Goal: Learn about a topic

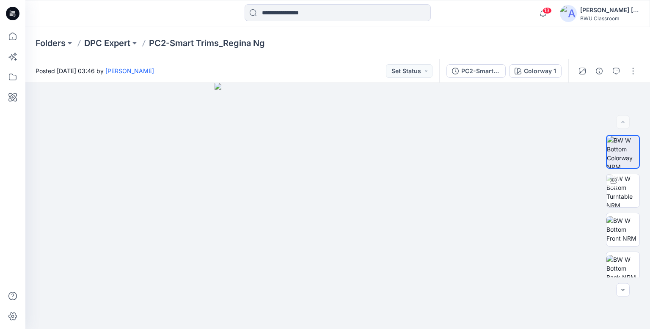
click at [17, 11] on icon at bounding box center [13, 14] width 14 height 14
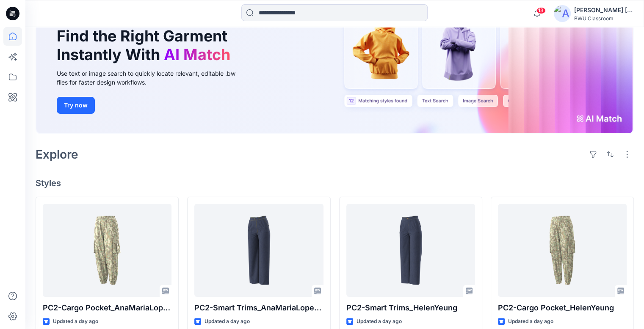
scroll to position [127, 0]
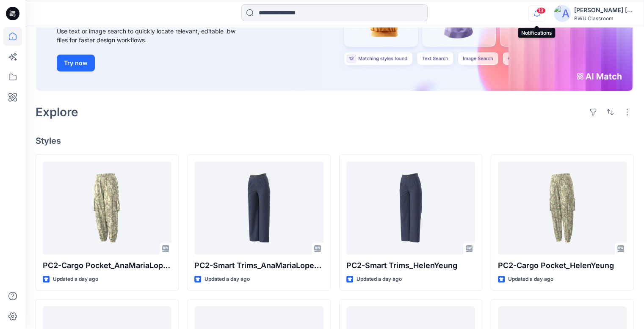
click at [535, 9] on icon "button" at bounding box center [537, 13] width 16 height 17
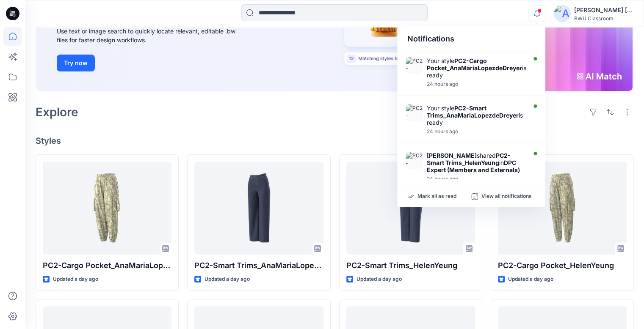
click at [496, 7] on div "Notifications Your style PC2-Cargo Pocket_AnaMariaLopezdeDreyer is ready 24 hou…" at bounding box center [334, 13] width 618 height 19
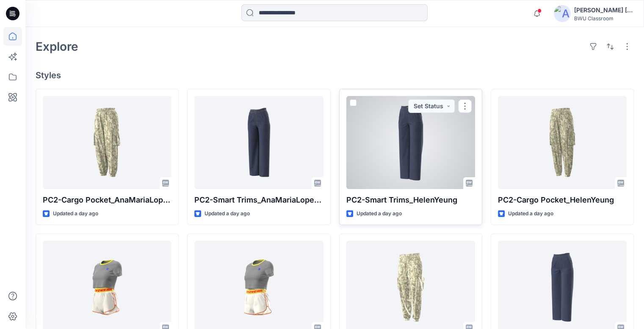
scroll to position [212, 0]
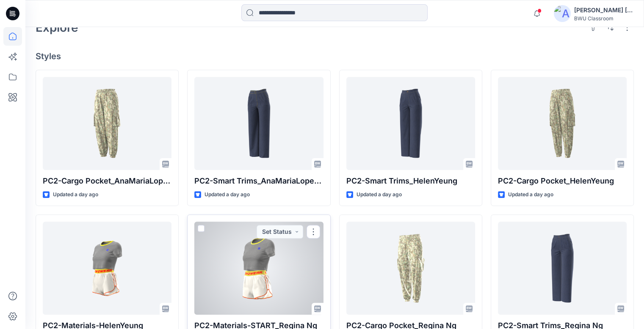
click at [256, 251] on div at bounding box center [258, 268] width 129 height 93
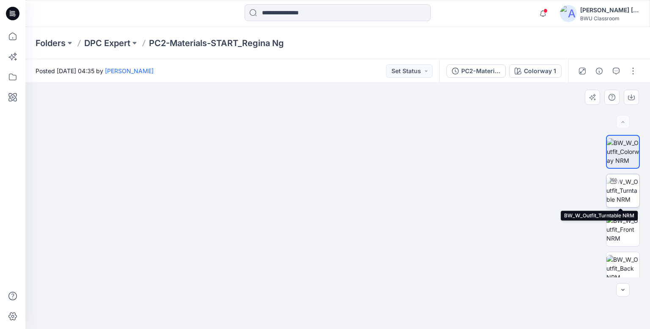
click at [623, 187] on img at bounding box center [622, 190] width 33 height 27
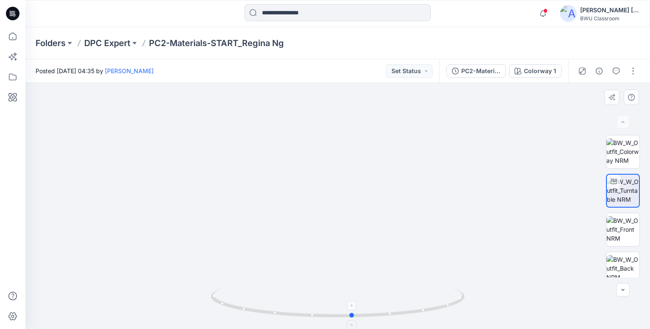
drag, startPoint x: 432, startPoint y: 315, endPoint x: 436, endPoint y: 295, distance: 21.2
click at [448, 312] on icon at bounding box center [339, 304] width 256 height 32
